Goal: Transaction & Acquisition: Purchase product/service

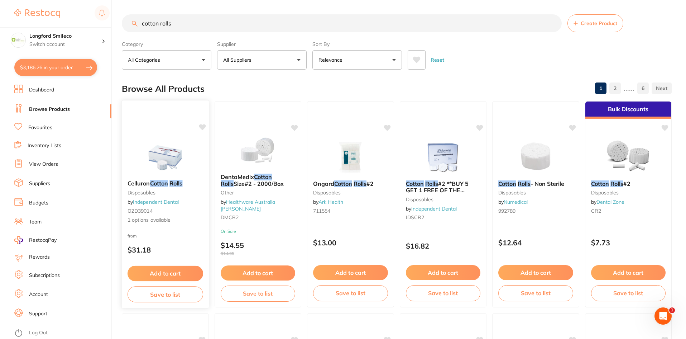
click at [160, 180] on em "Cotton" at bounding box center [159, 183] width 18 height 7
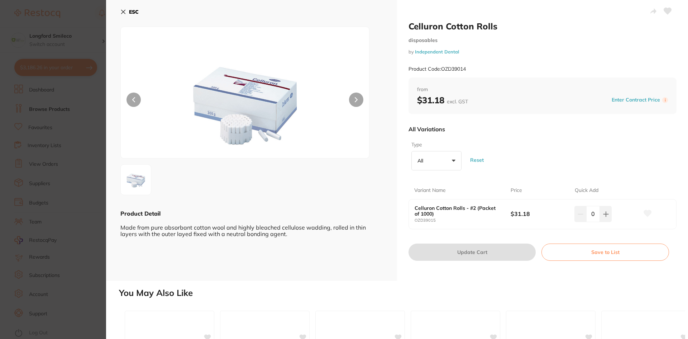
click at [124, 14] on icon at bounding box center [123, 12] width 6 height 6
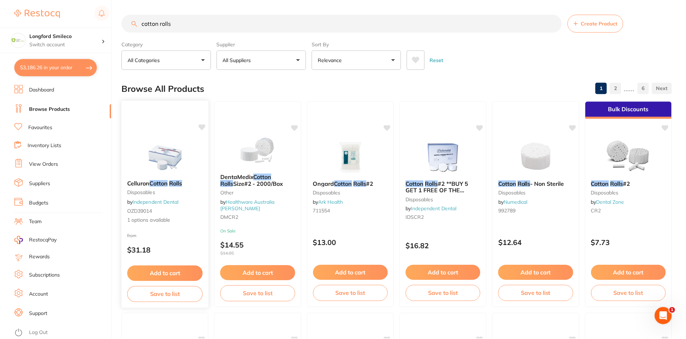
scroll to position [0, 0]
click at [246, 180] on span "DentaMedix" at bounding box center [237, 176] width 34 height 7
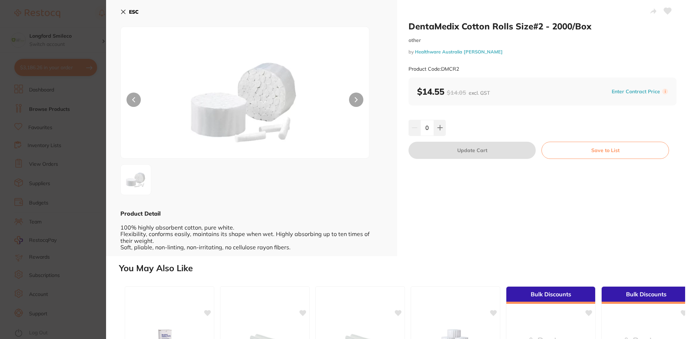
click at [77, 14] on section "DentaMedix Cotton Rolls Size#2 - 2000/Box other by Healthware Australia [PERSON…" at bounding box center [344, 169] width 688 height 339
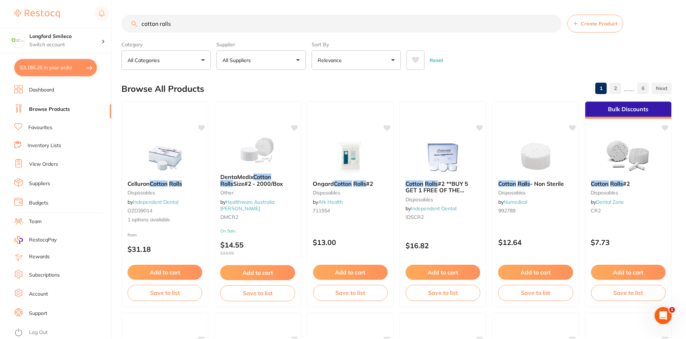
scroll to position [0, 0]
drag, startPoint x: 177, startPoint y: 24, endPoint x: 114, endPoint y: 24, distance: 62.7
click at [114, 24] on div "$3,186.26 Longford Smileco Switch account Longford Smileco North West Dental De…" at bounding box center [343, 169] width 686 height 339
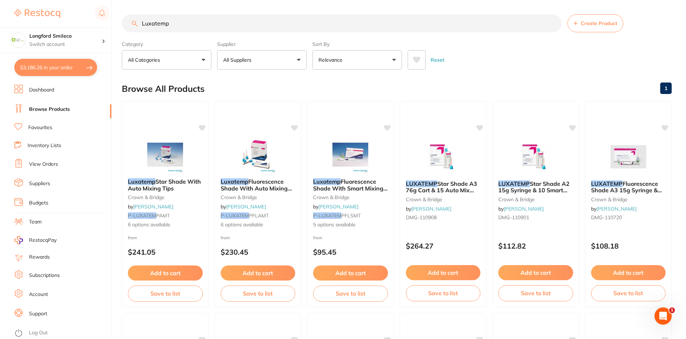
scroll to position [0, 0]
drag, startPoint x: 180, startPoint y: 28, endPoint x: 111, endPoint y: 10, distance: 70.5
click at [111, 10] on div "$3,186.26 Longford Smileco Switch account Longford Smileco [GEOGRAPHIC_DATA] De…" at bounding box center [343, 169] width 686 height 339
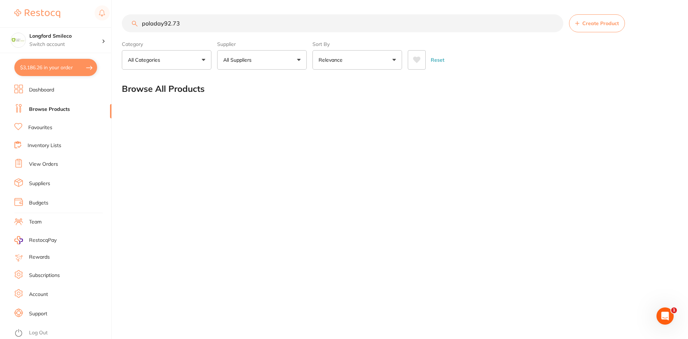
type input "poladay92.73"
